Goal: Check status: Check status

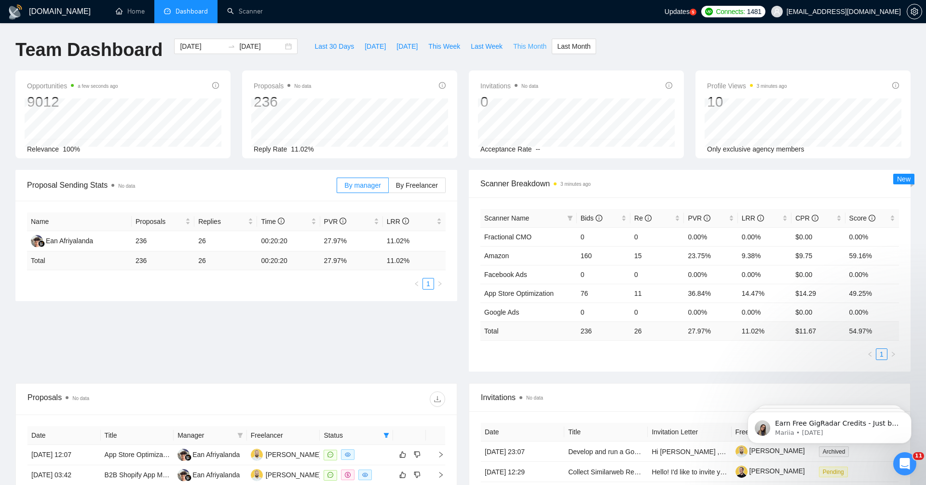
click at [528, 48] on span "This Month" at bounding box center [529, 46] width 33 height 11
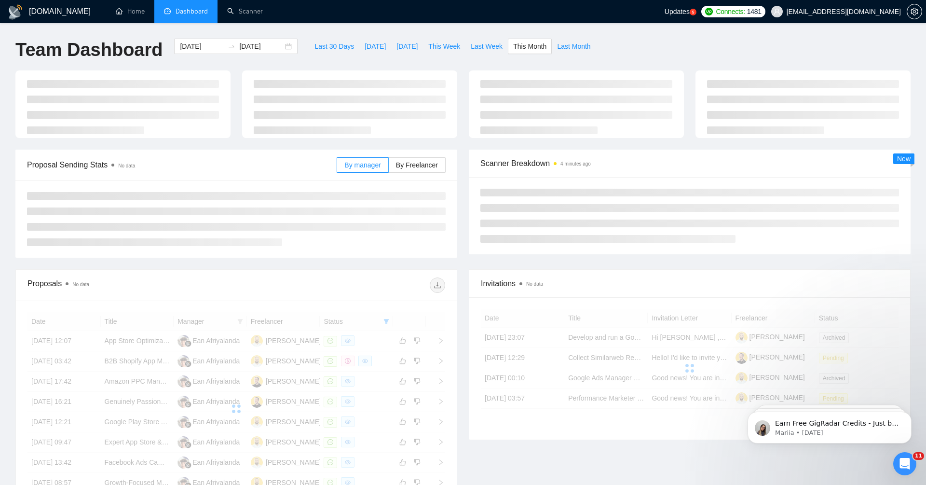
type input "[DATE]"
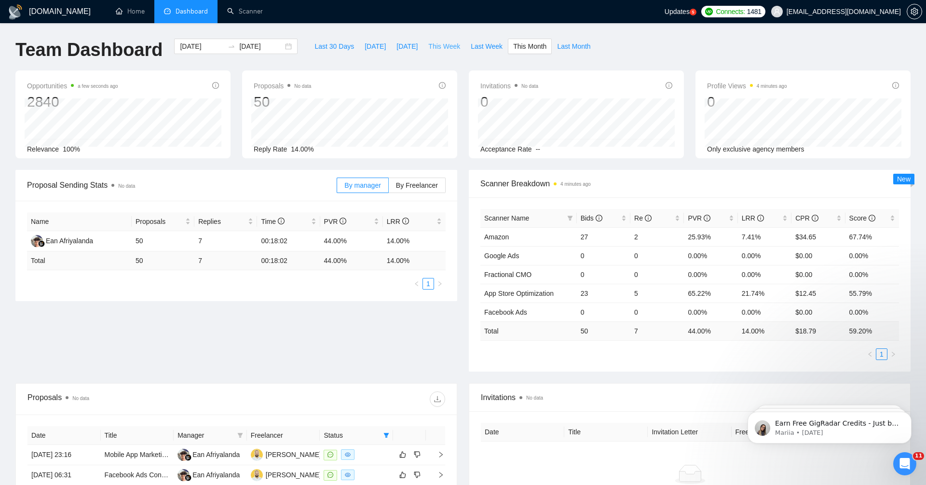
click at [439, 47] on span "This Week" at bounding box center [444, 46] width 32 height 11
type input "[DATE]"
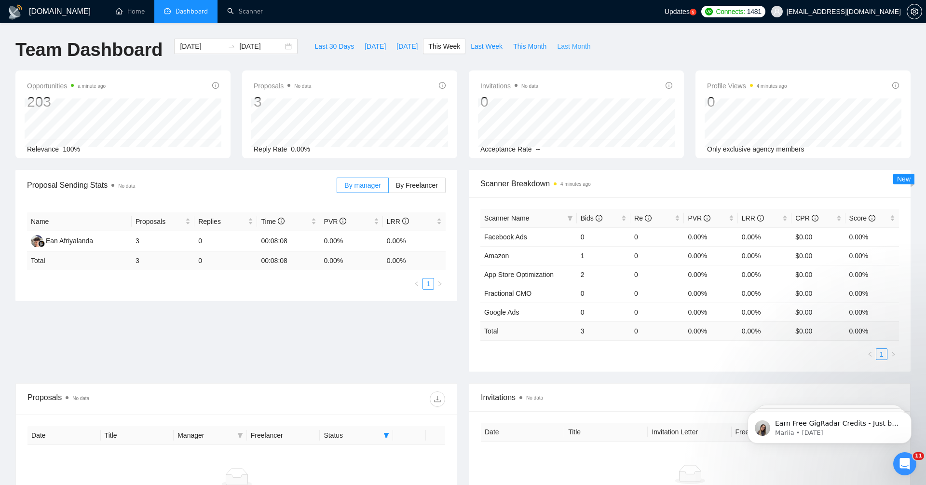
click at [581, 46] on span "Last Month" at bounding box center [573, 46] width 33 height 11
type input "[DATE]"
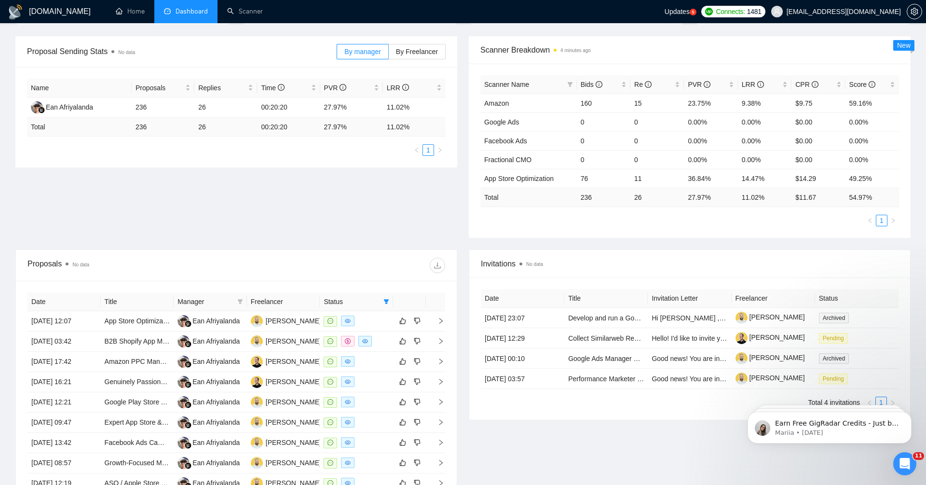
scroll to position [159, 0]
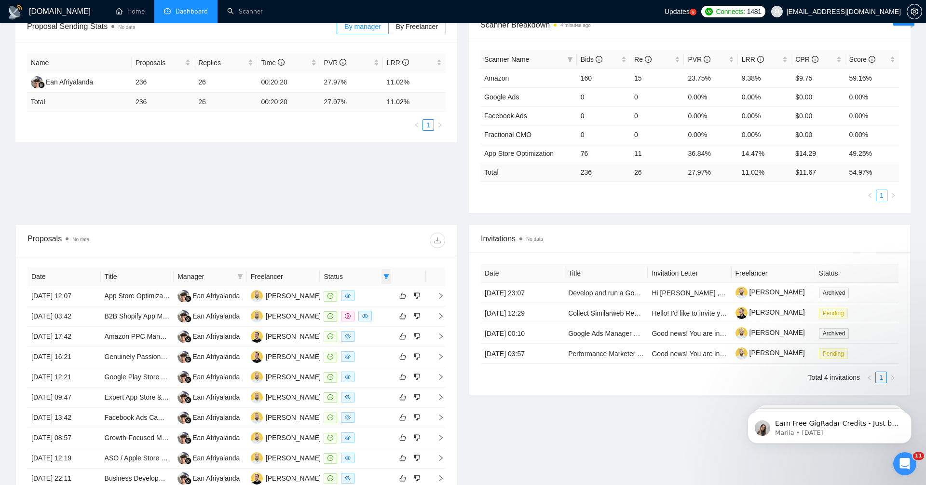
click at [387, 274] on icon "filter" at bounding box center [386, 276] width 5 height 5
click at [366, 233] on div at bounding box center [340, 240] width 209 height 15
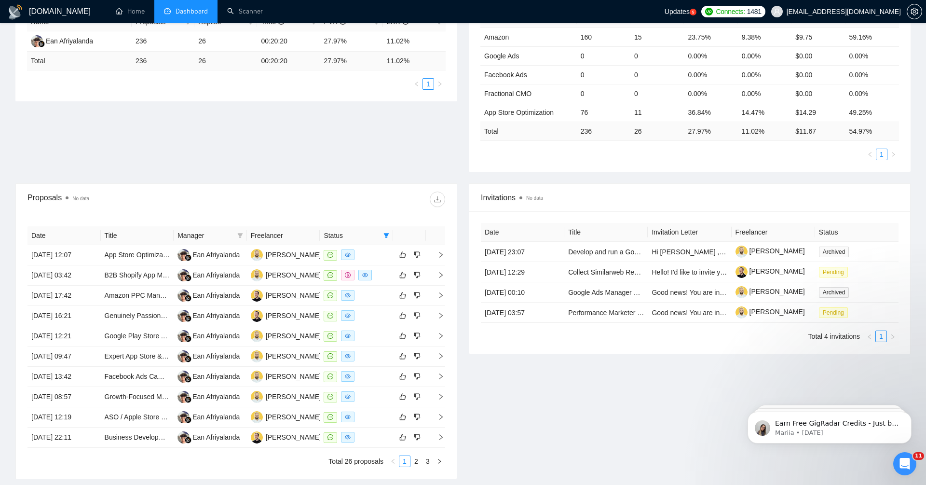
scroll to position [201, 0]
click at [441, 291] on icon "right" at bounding box center [441, 294] width 7 height 7
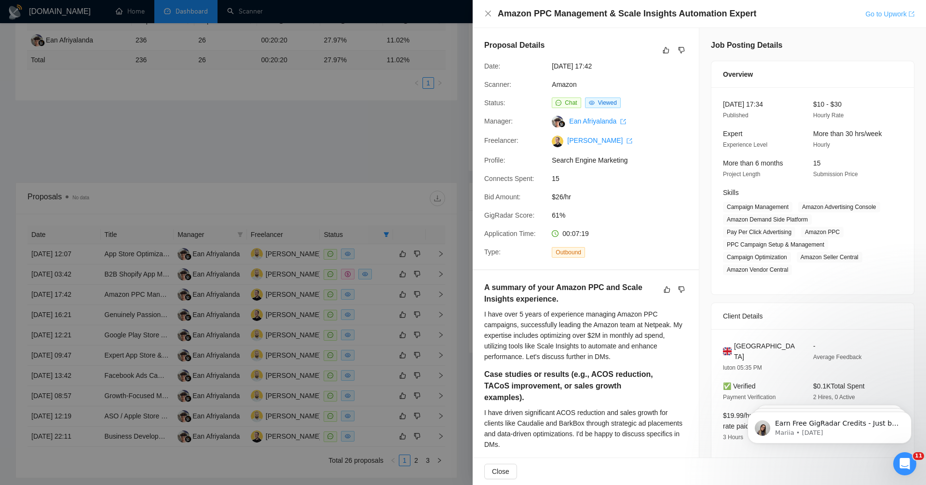
click at [884, 13] on link "Go to Upwork" at bounding box center [890, 14] width 49 height 8
click at [885, 15] on link "Go to Upwork" at bounding box center [890, 14] width 49 height 8
click at [343, 139] on div at bounding box center [463, 242] width 926 height 485
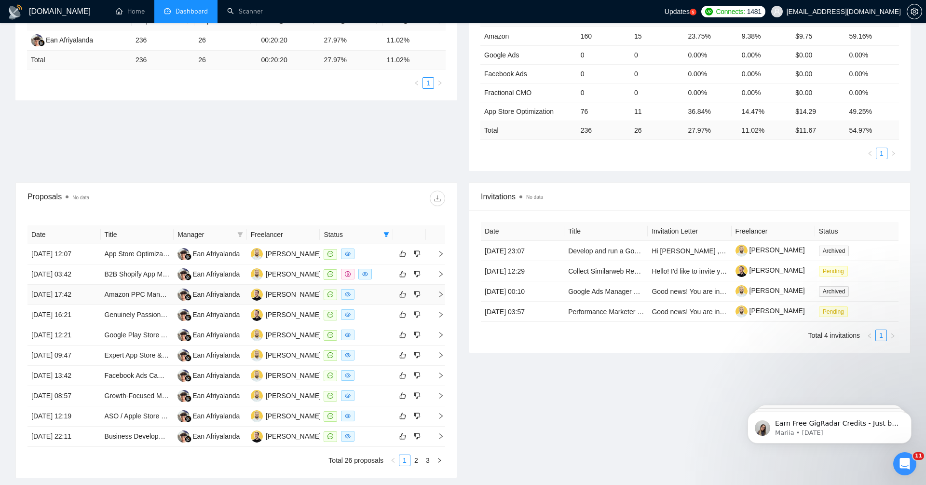
click at [441, 291] on icon "right" at bounding box center [441, 294] width 3 height 6
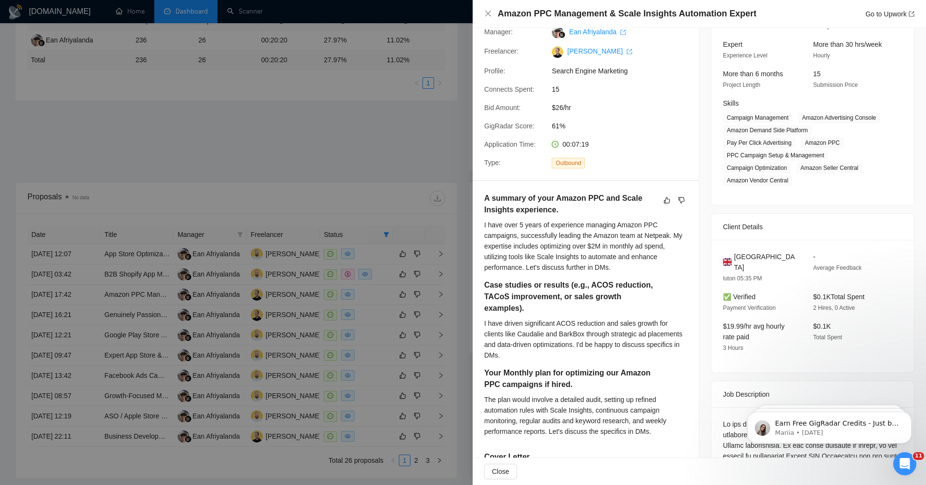
scroll to position [0, 0]
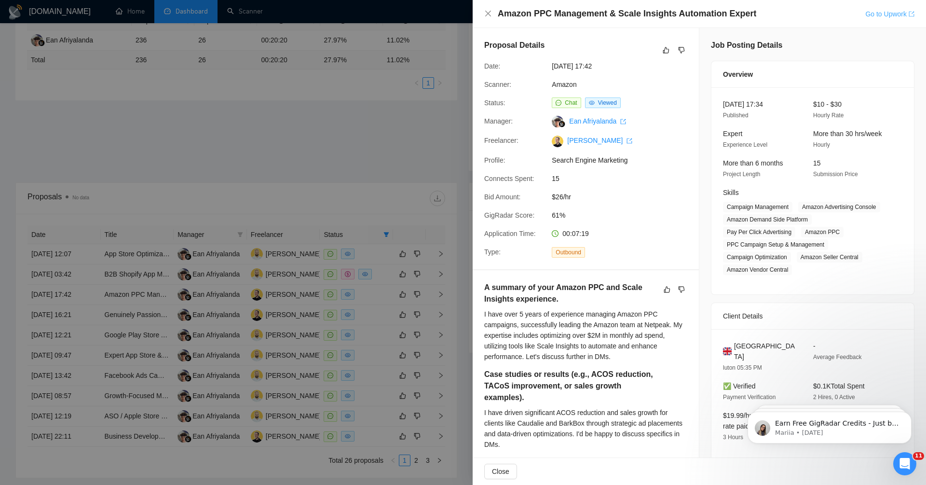
click at [880, 15] on link "Go to Upwork" at bounding box center [890, 14] width 49 height 8
click at [399, 151] on div at bounding box center [463, 242] width 926 height 485
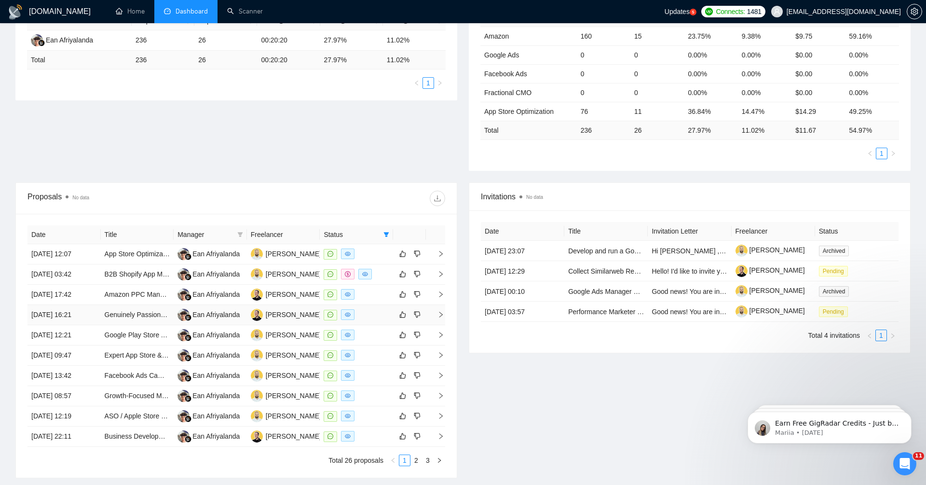
click at [443, 313] on icon "right" at bounding box center [441, 314] width 7 height 7
